Goal: Find specific page/section

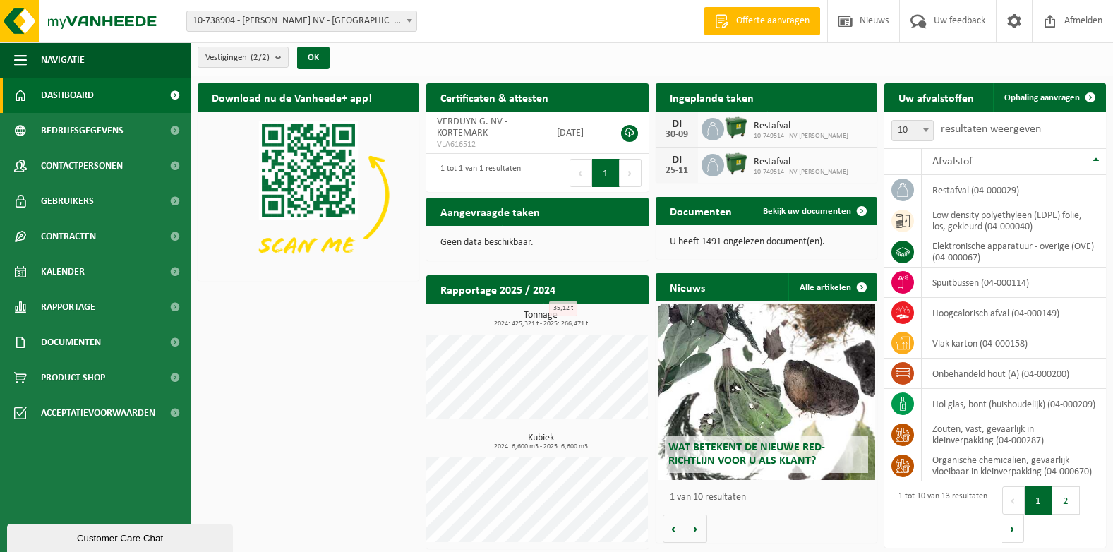
scroll to position [6, 0]
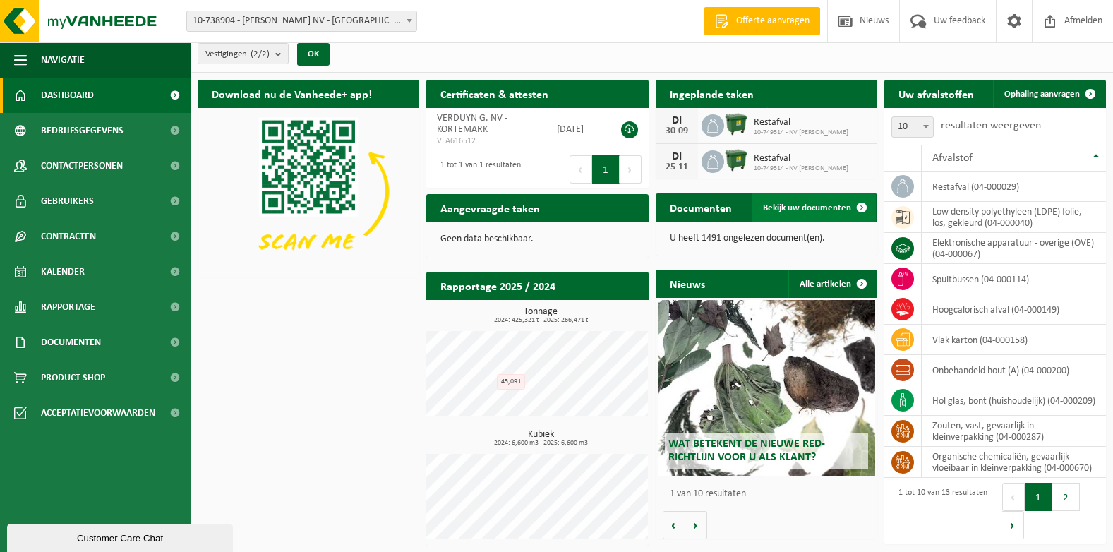
click at [852, 207] on span at bounding box center [861, 207] width 28 height 28
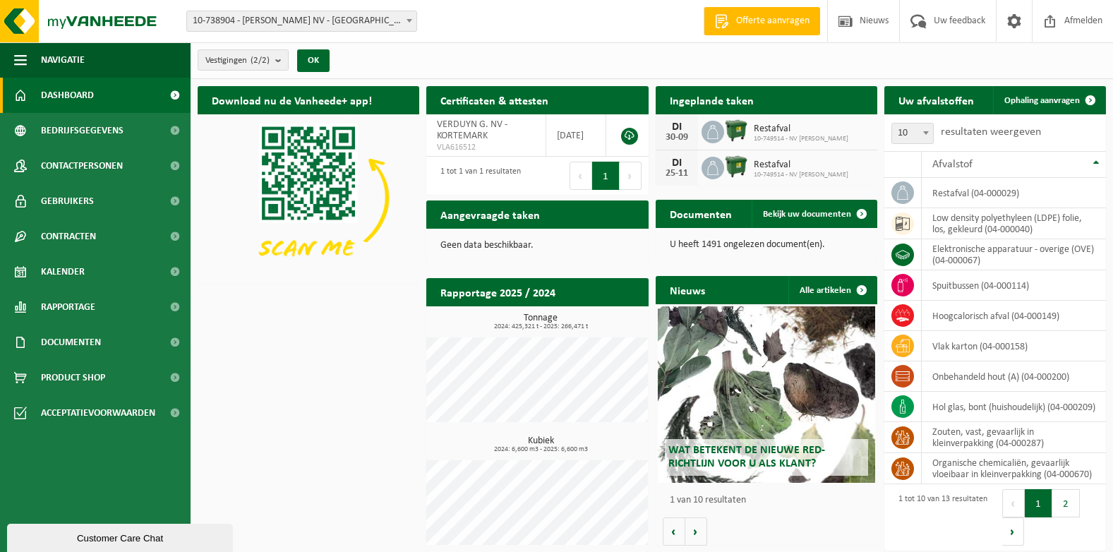
scroll to position [6, 0]
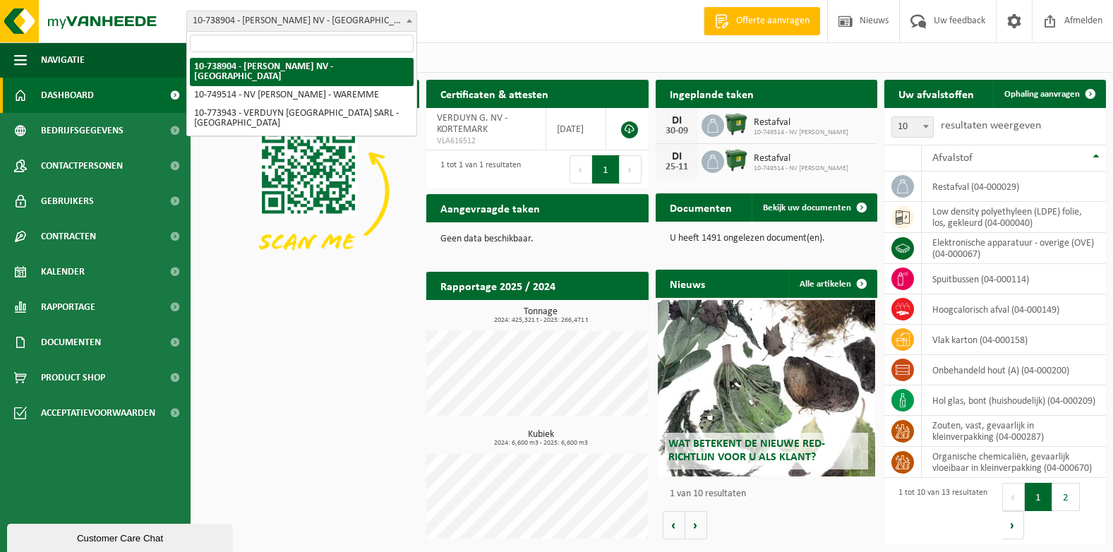
click at [335, 16] on span "10-738904 - [PERSON_NAME] NV - [GEOGRAPHIC_DATA]" at bounding box center [301, 21] width 229 height 20
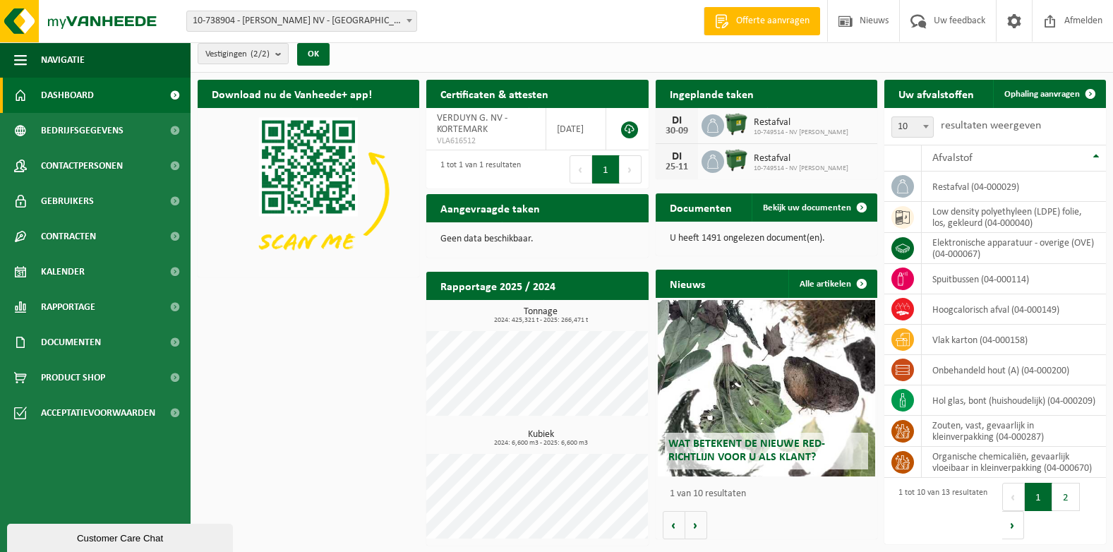
click at [335, 16] on span "10-738904 - [PERSON_NAME] NV - [GEOGRAPHIC_DATA]" at bounding box center [301, 21] width 229 height 20
click at [113, 306] on link "Rapportage" at bounding box center [95, 306] width 190 height 35
